Goal: Find contact information: Find contact information

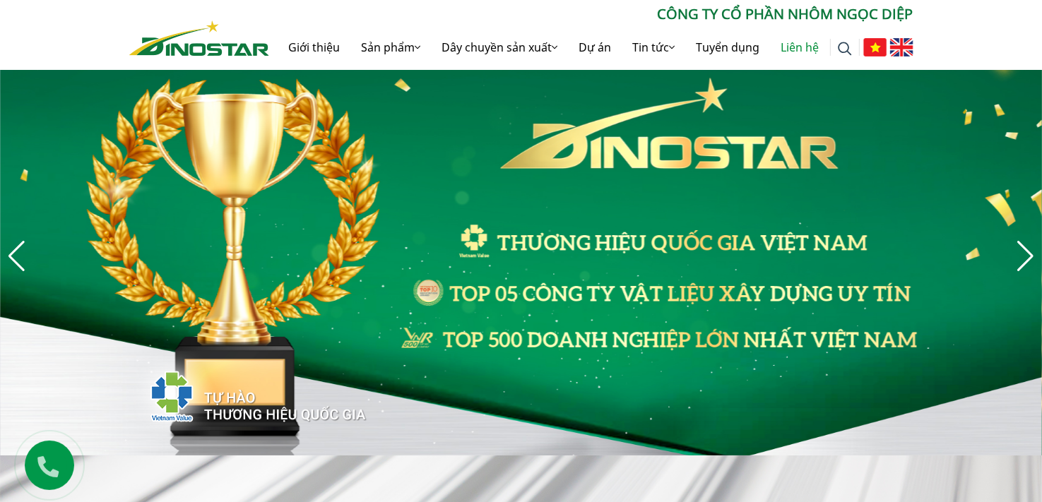
click at [442, 54] on link "Liên hệ" at bounding box center [800, 47] width 59 height 45
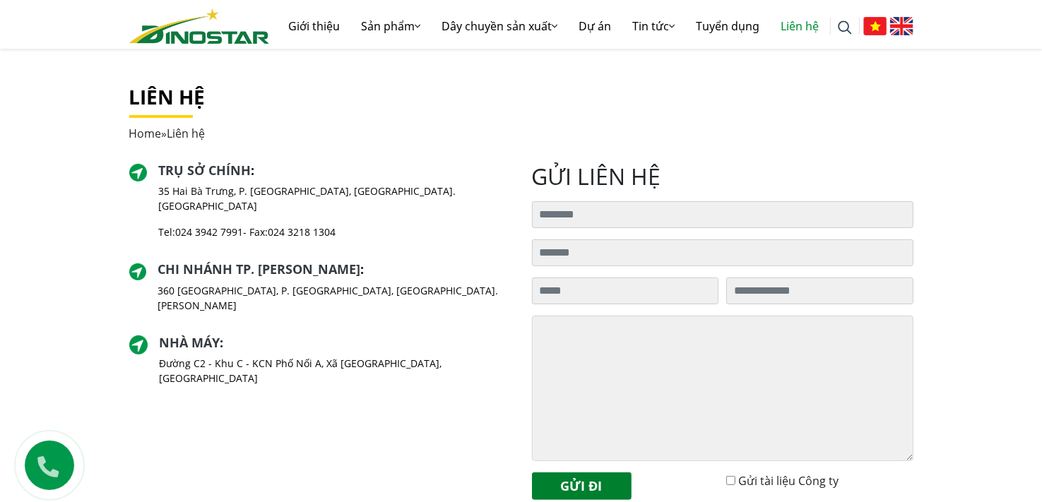
scroll to position [283, 0]
